Goal: Information Seeking & Learning: Check status

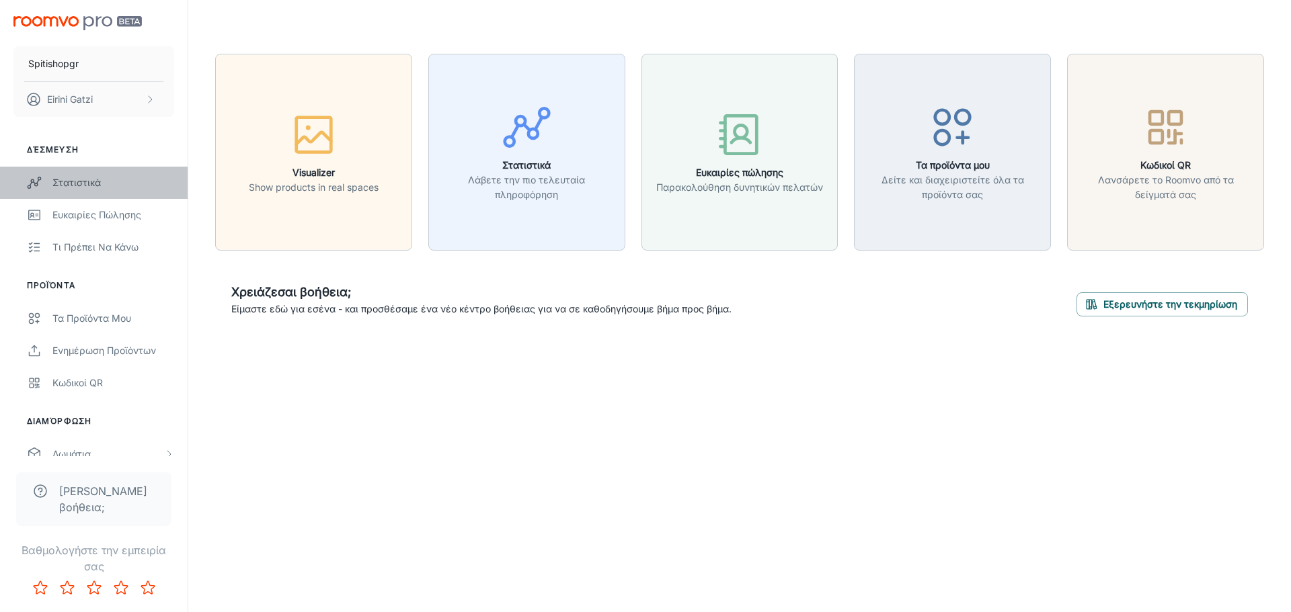
click at [82, 178] on div "Στατιστικά" at bounding box center [113, 182] width 122 height 15
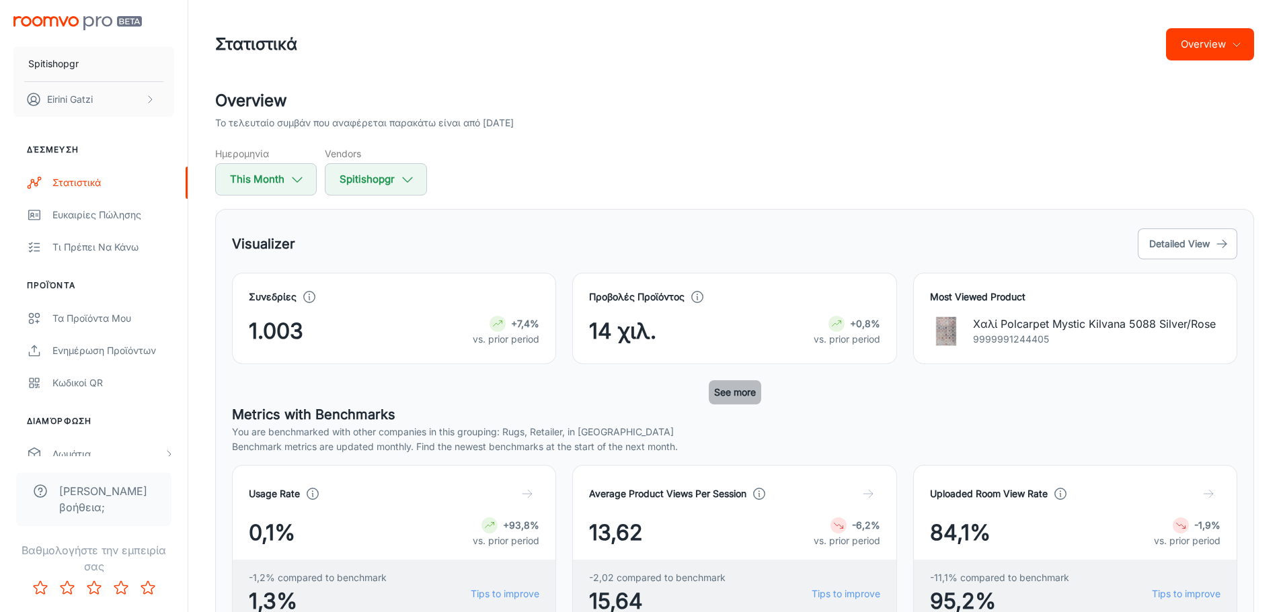
click at [730, 393] on button "See more" at bounding box center [735, 393] width 52 height 24
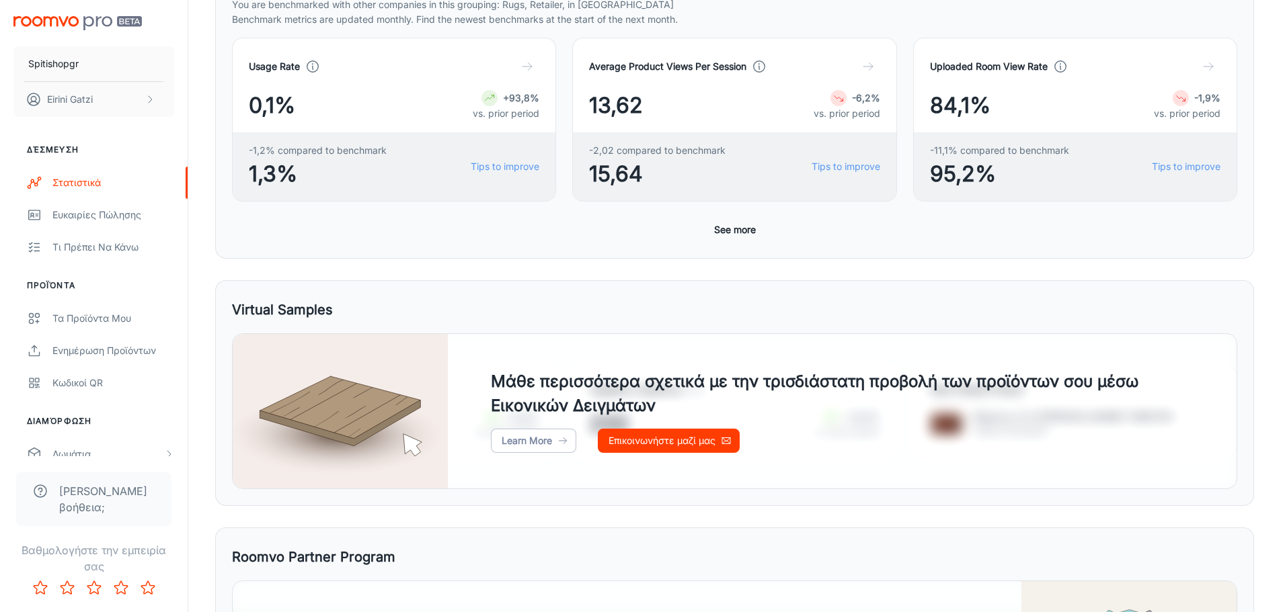
scroll to position [537, 0]
click at [729, 229] on button "See more" at bounding box center [735, 228] width 52 height 24
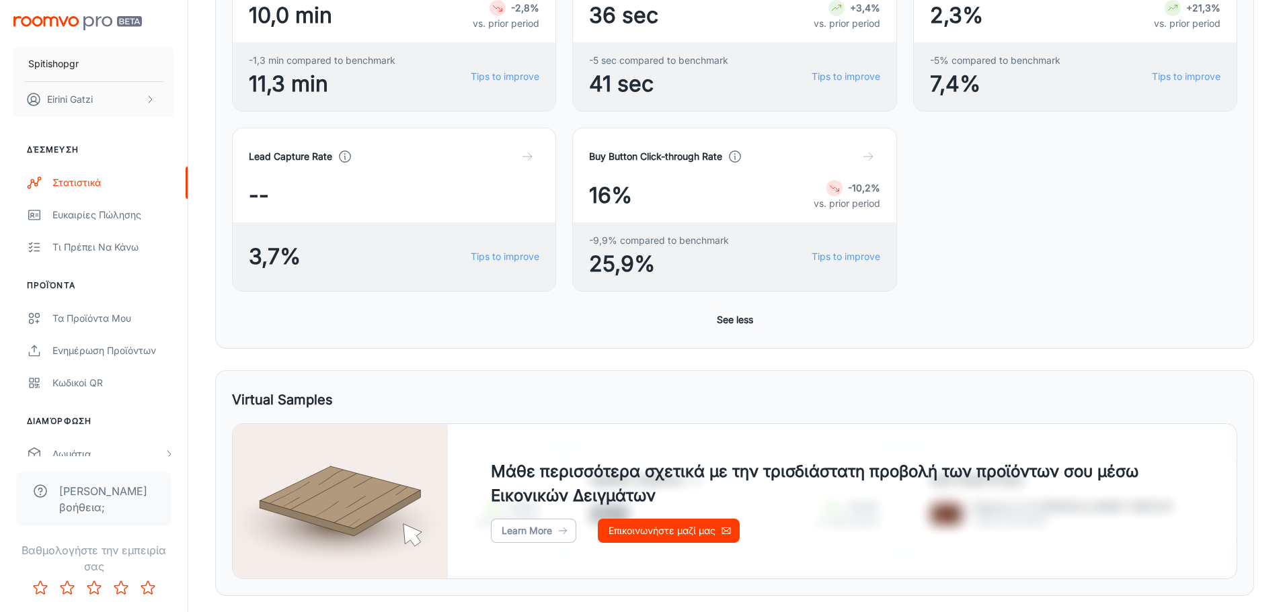
click at [722, 319] on button "See less" at bounding box center [734, 320] width 47 height 24
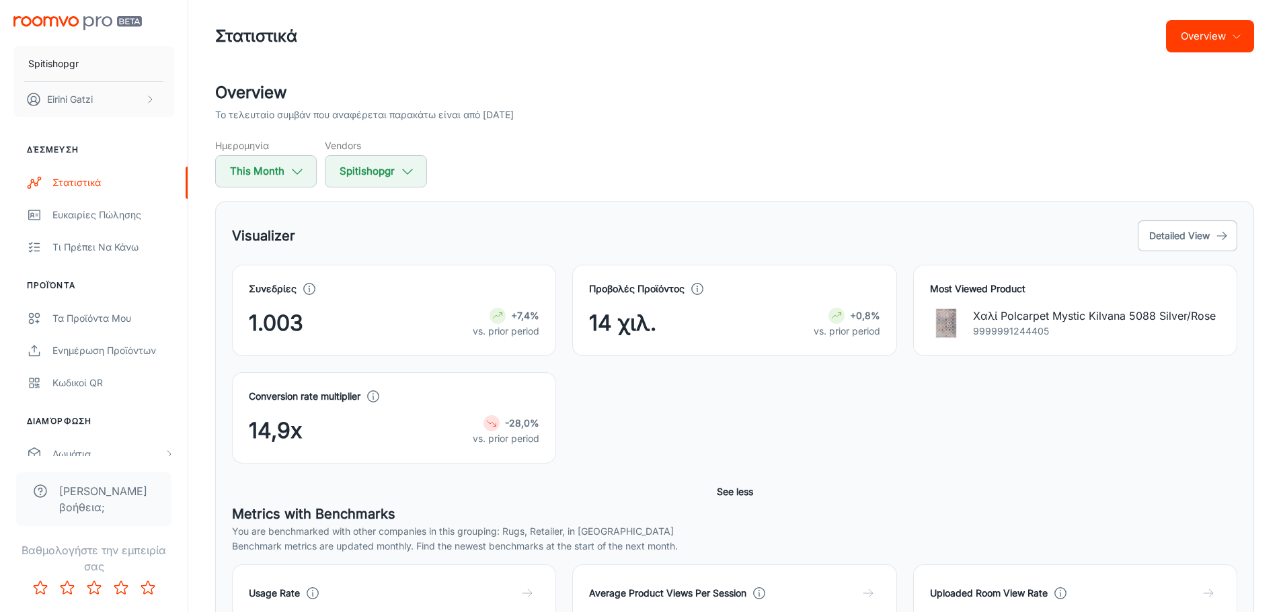
scroll to position [0, 0]
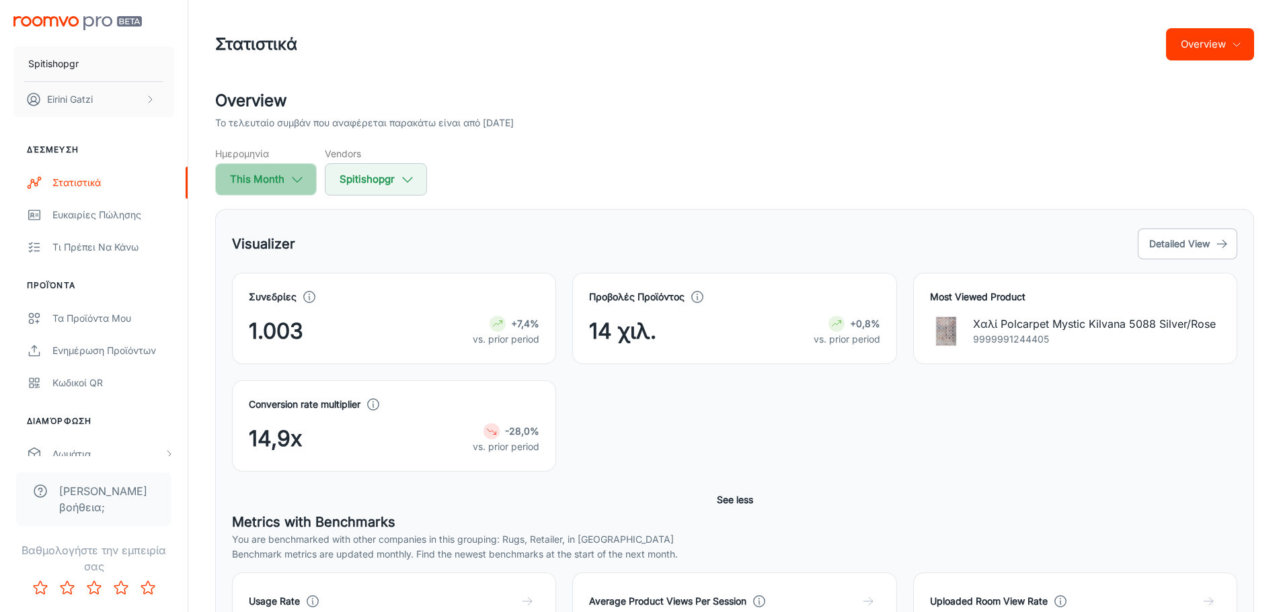
click at [258, 177] on button "This Month" at bounding box center [266, 179] width 102 height 32
select select "8"
select select "2025"
select select "8"
select select "2025"
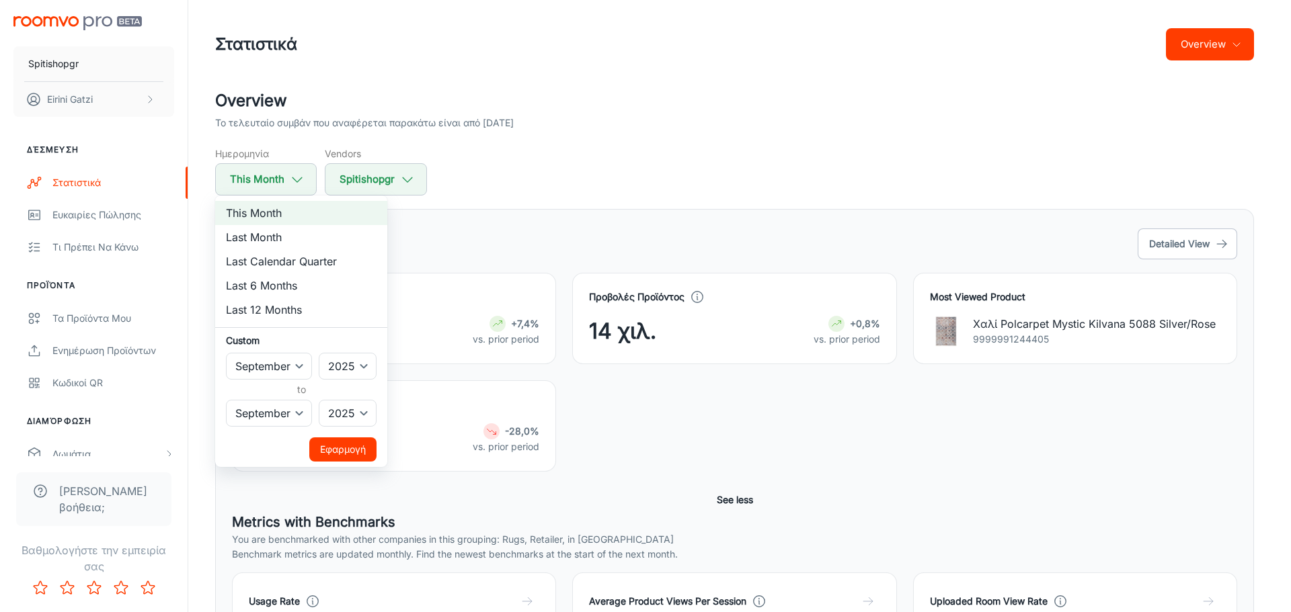
click at [708, 425] on div at bounding box center [645, 306] width 1291 height 612
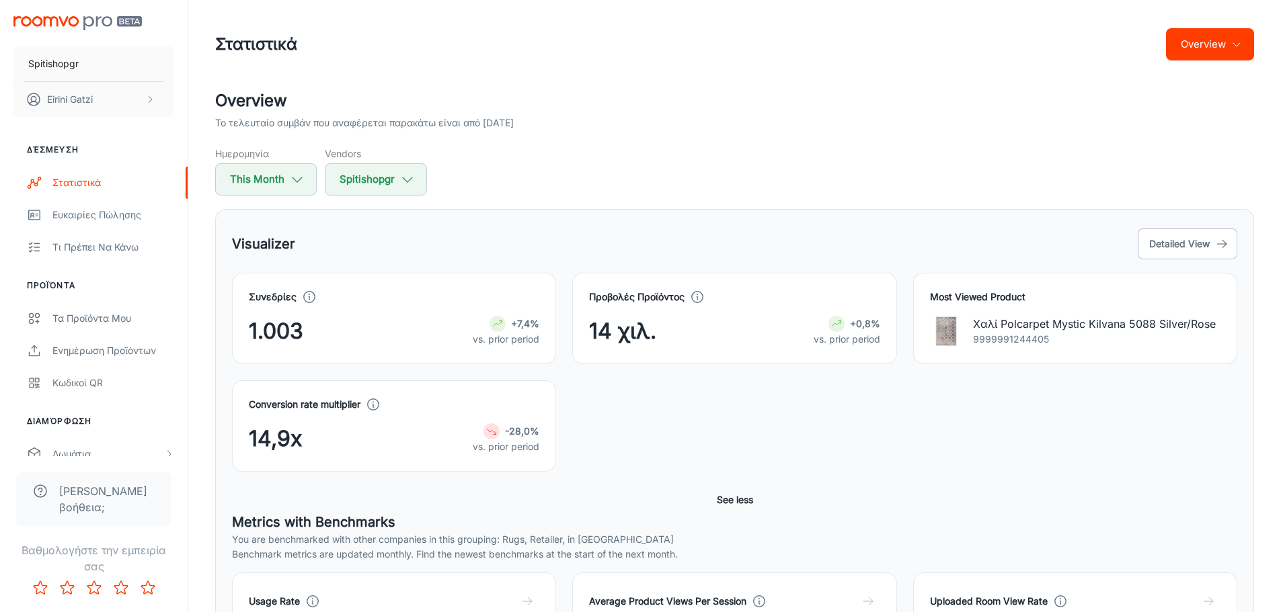
click at [616, 410] on div "Conversion rate multiplier 14,9x -28,0% vs. prior period" at bounding box center [726, 418] width 1021 height 108
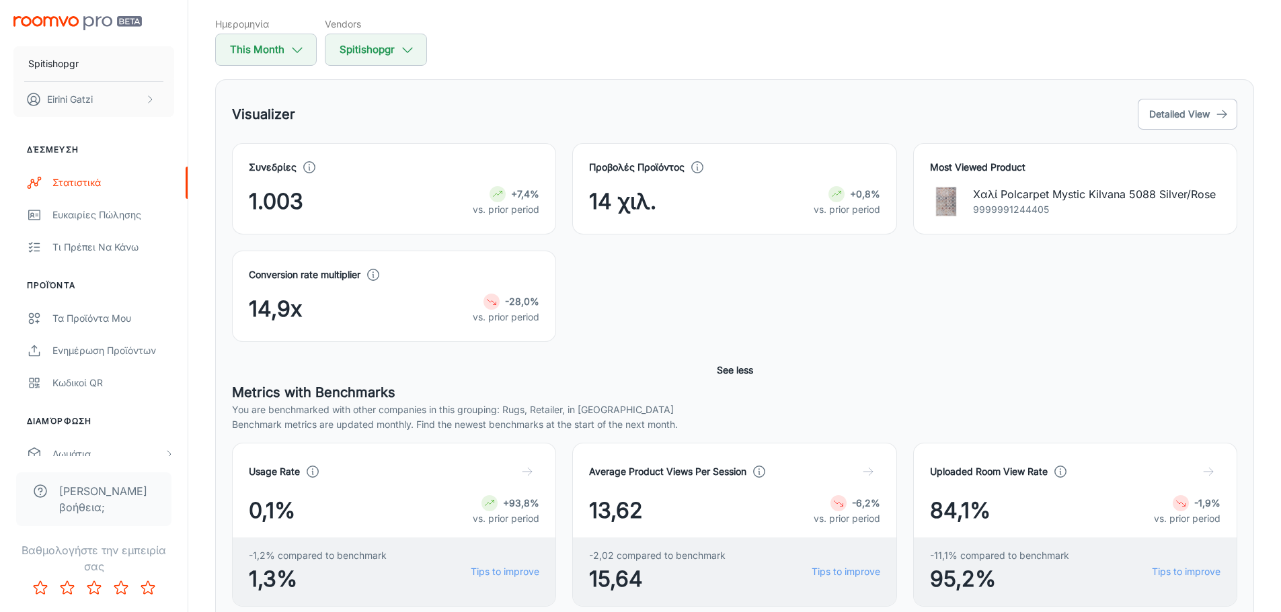
scroll to position [134, 0]
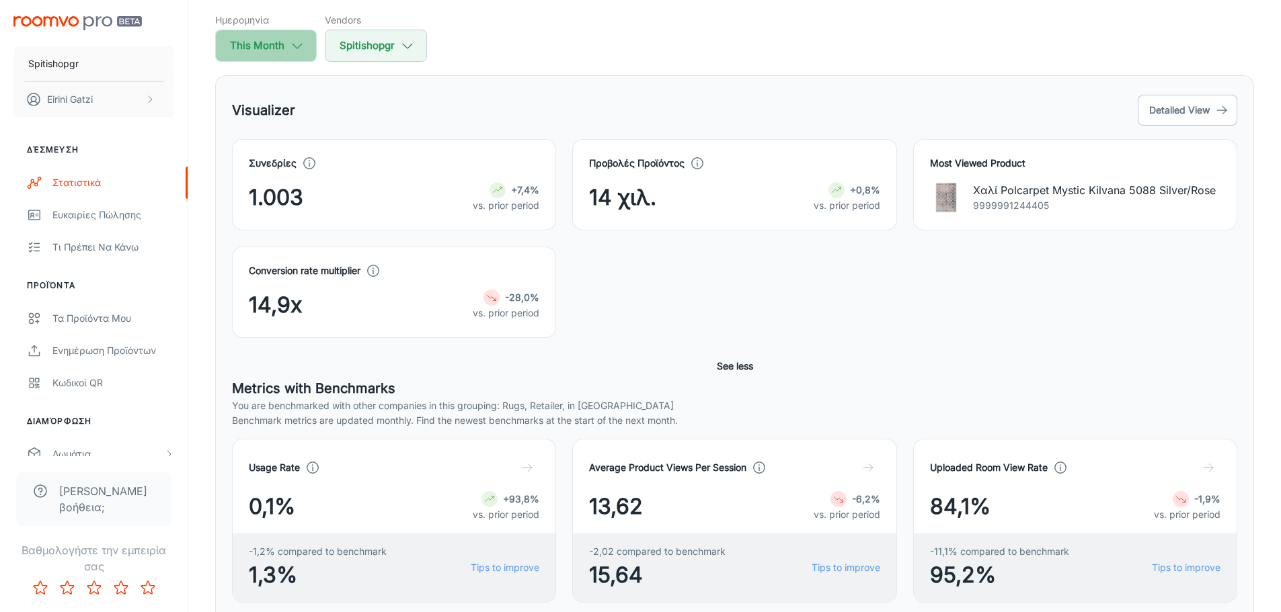
click at [261, 40] on button "This Month" at bounding box center [266, 46] width 102 height 32
select select "8"
select select "2025"
select select "8"
select select "2025"
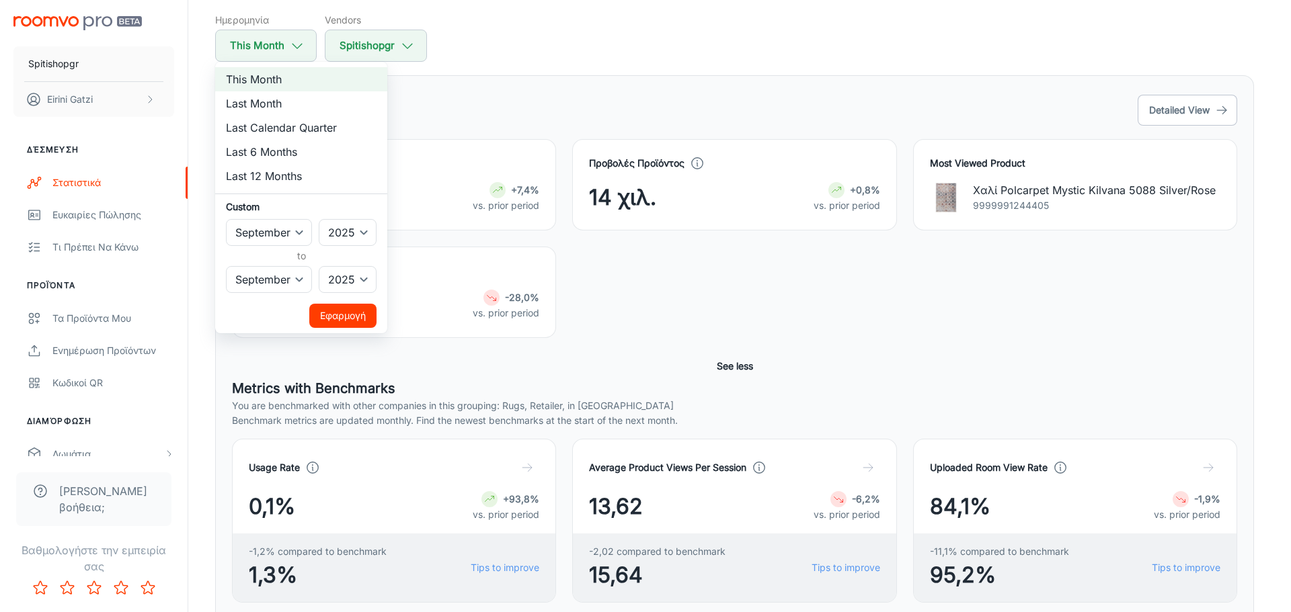
click at [271, 102] on li "Last Month" at bounding box center [301, 103] width 172 height 24
select select "7"
click at [356, 321] on button "Εφαρμογή" at bounding box center [342, 316] width 67 height 24
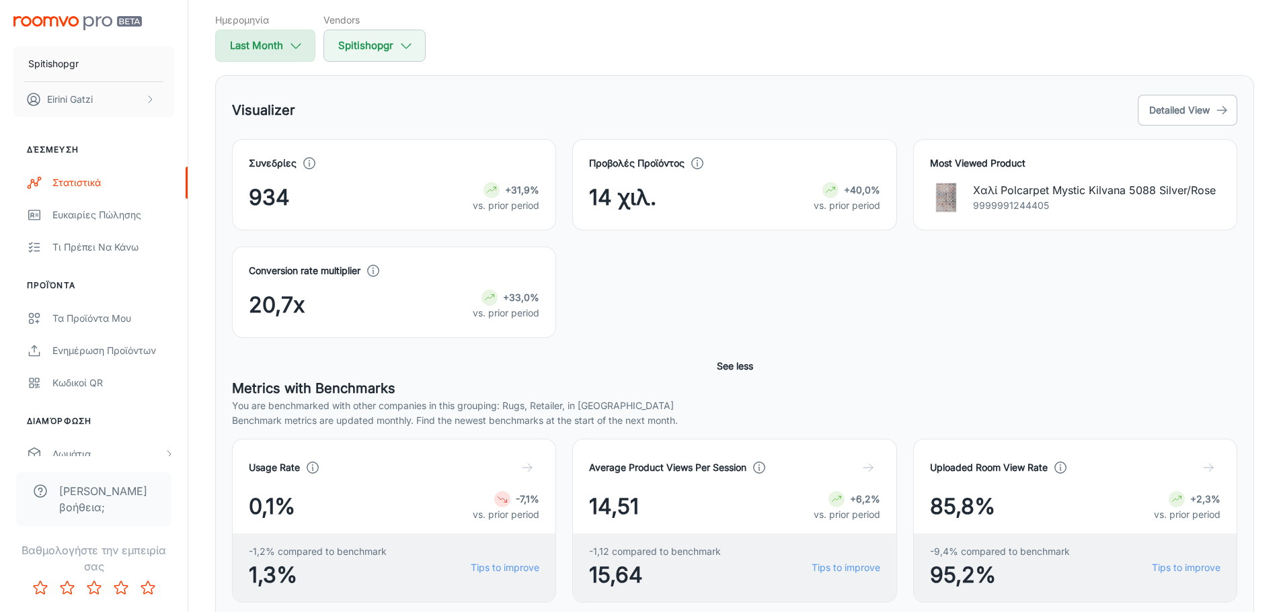
click at [270, 34] on button "Last Month" at bounding box center [265, 46] width 100 height 32
select select "7"
select select "2025"
select select "7"
select select "2025"
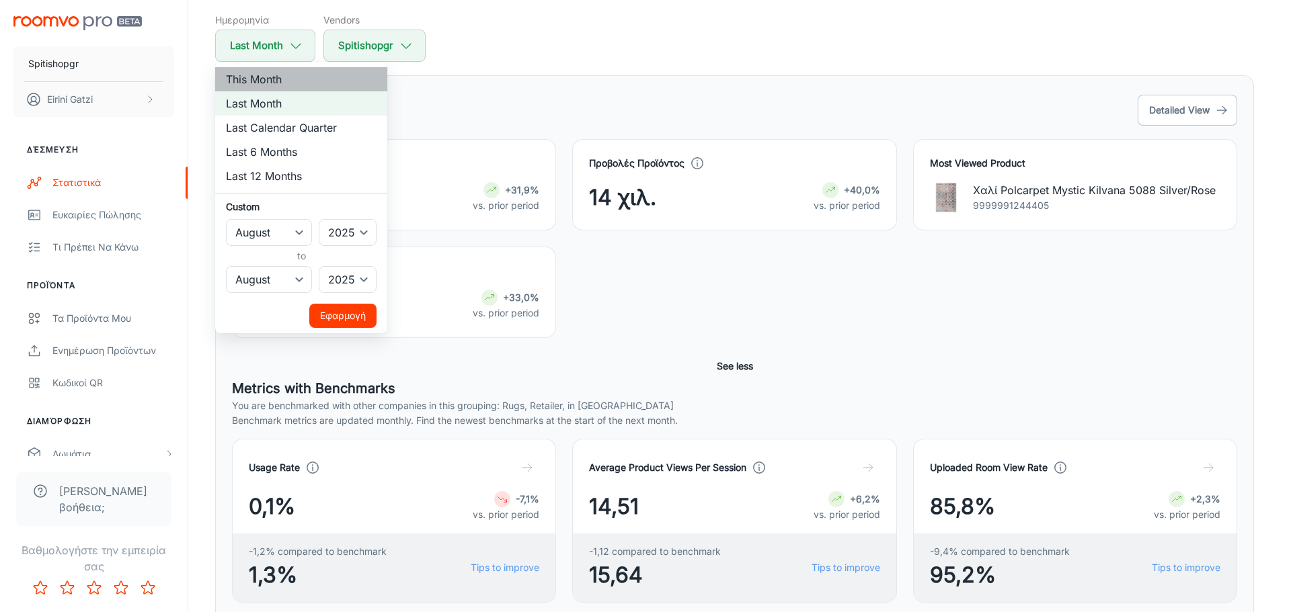
click at [281, 75] on li "This Month" at bounding box center [301, 79] width 172 height 24
select select "8"
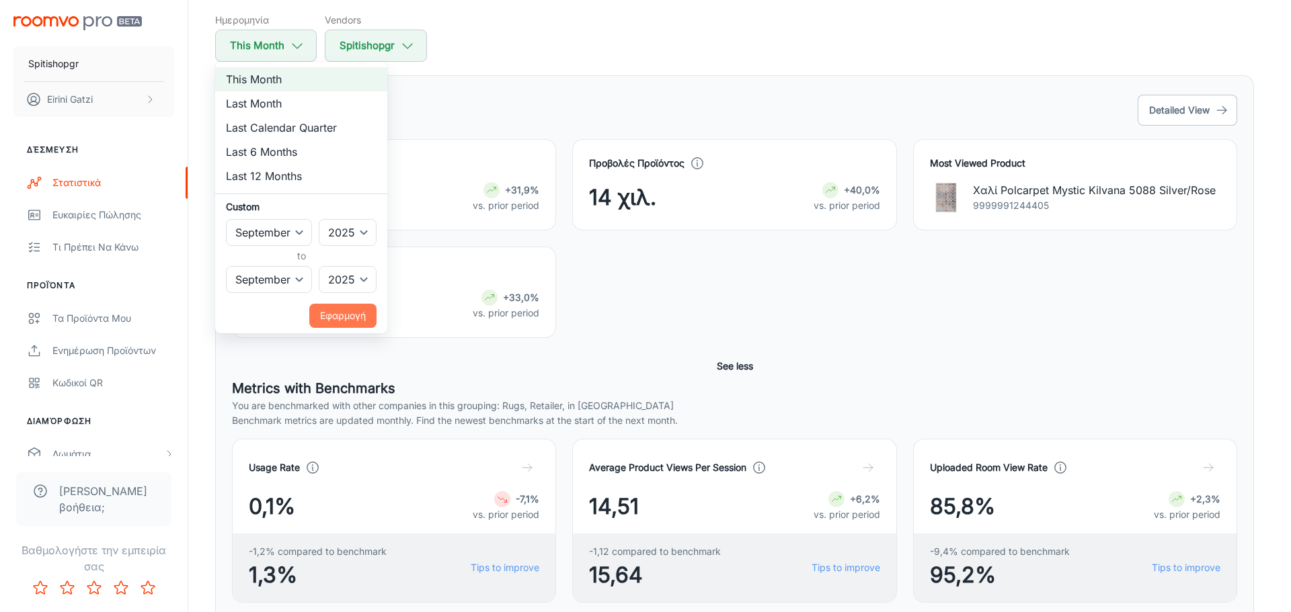
click at [338, 310] on button "Εφαρμογή" at bounding box center [342, 316] width 67 height 24
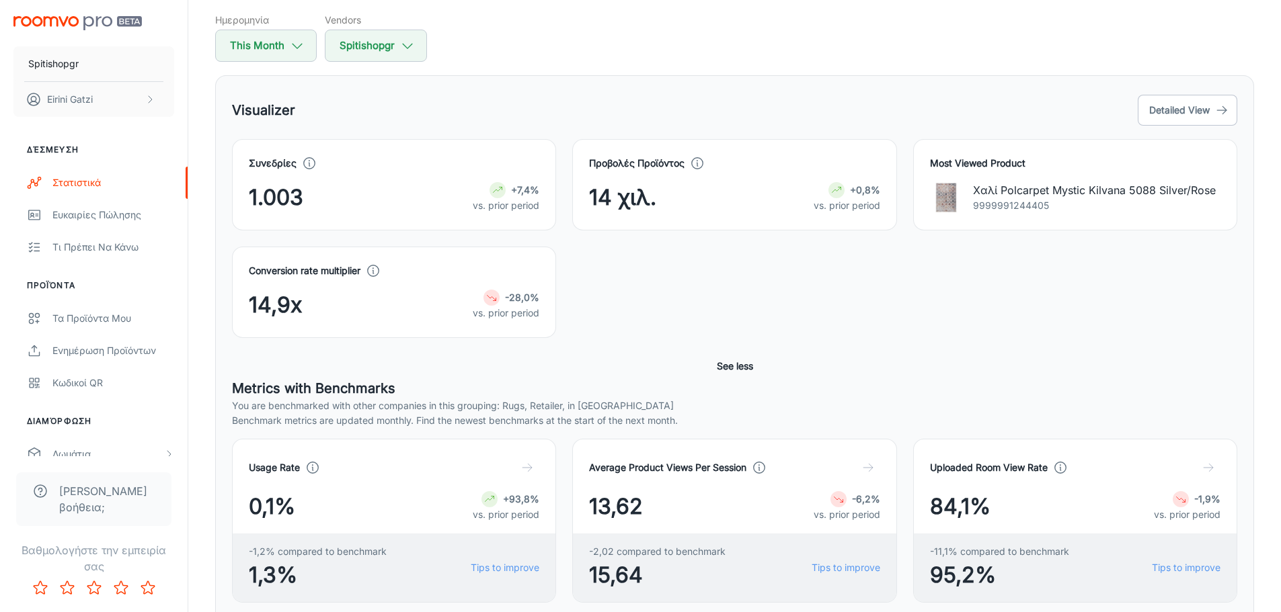
click at [610, 295] on div "Conversion rate multiplier 14,9x -28,0% vs. prior period" at bounding box center [726, 285] width 1021 height 108
